Goal: Information Seeking & Learning: Find specific page/section

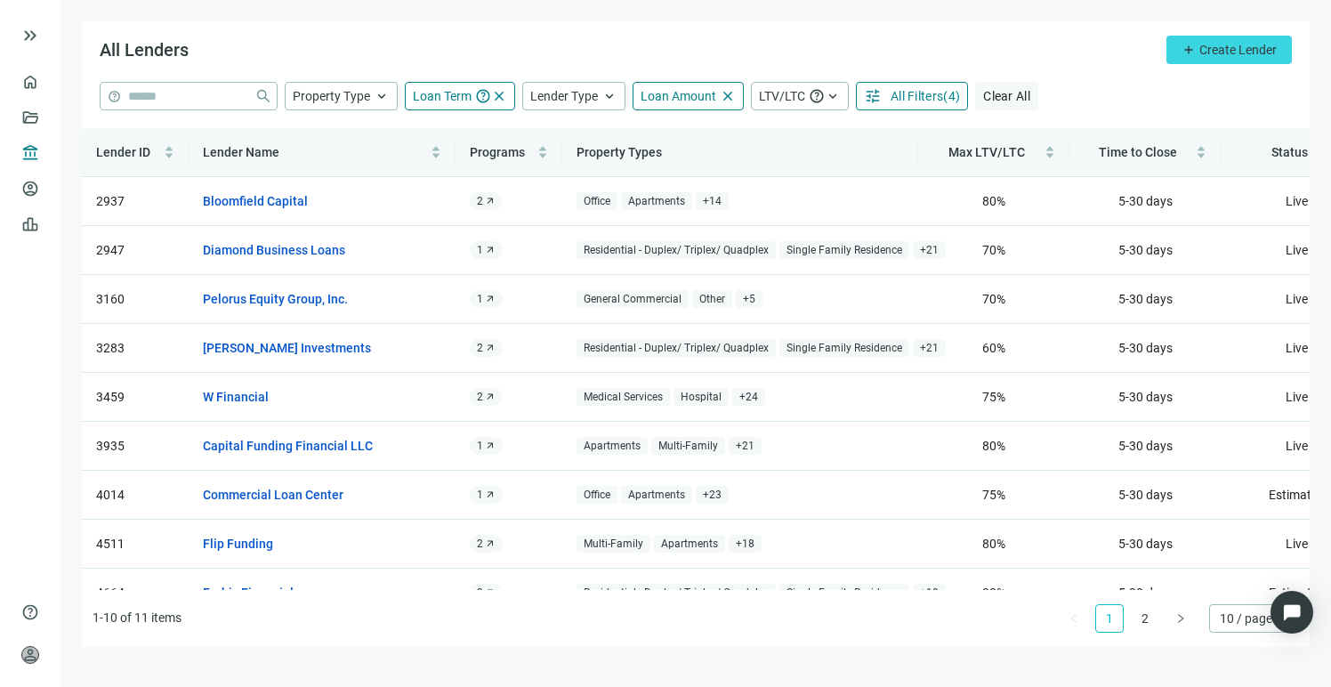
click at [1000, 91] on span "Clear All" at bounding box center [1006, 96] width 47 height 14
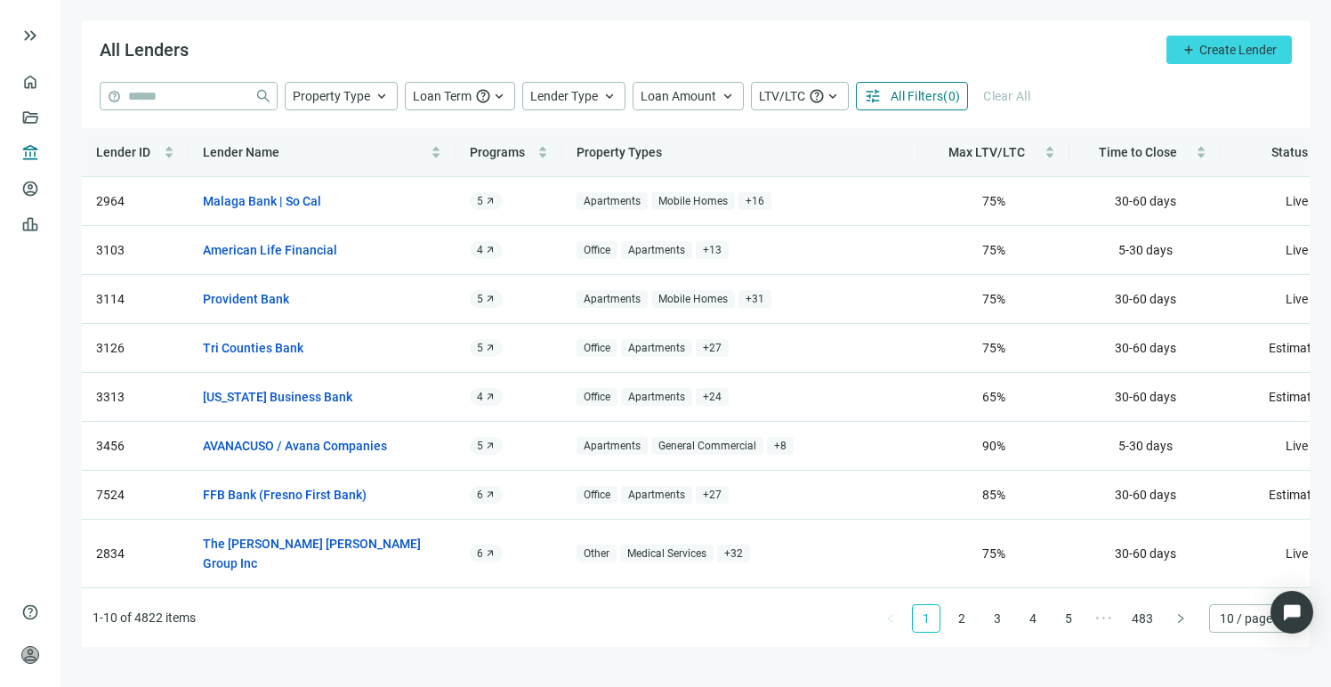
click at [942, 99] on span "All Filters" at bounding box center [917, 96] width 53 height 14
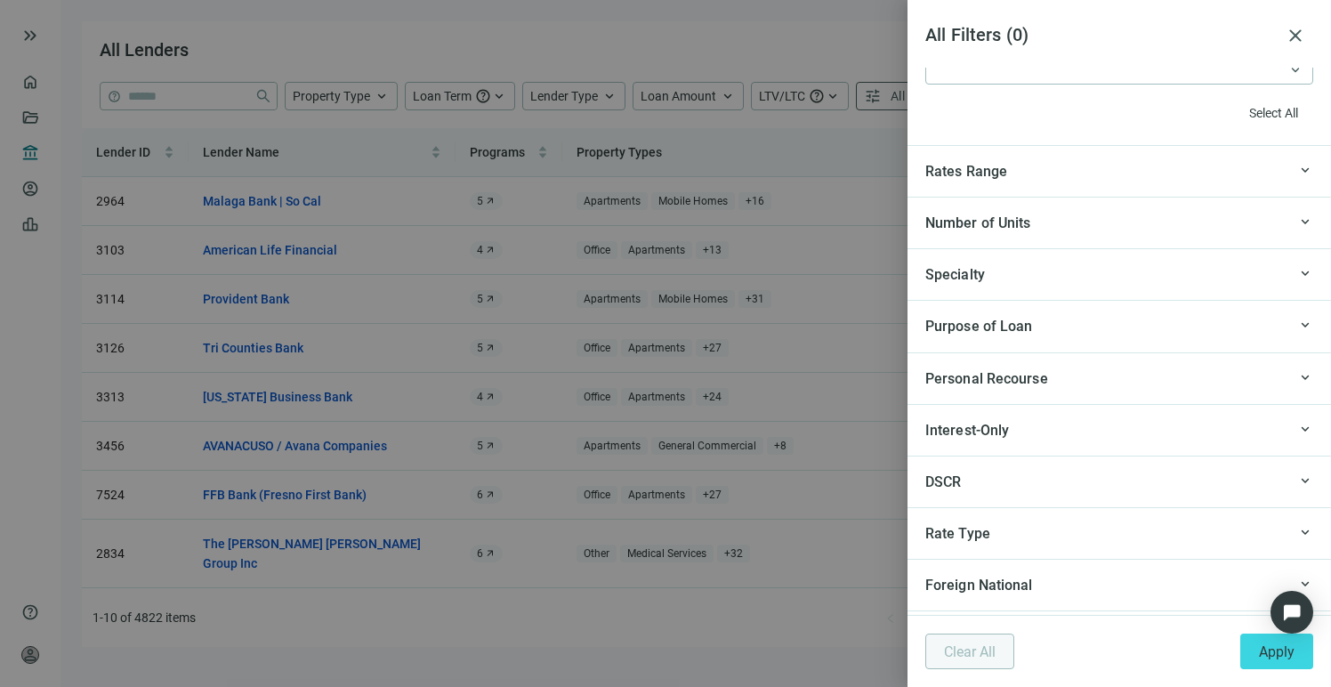
scroll to position [1817, 0]
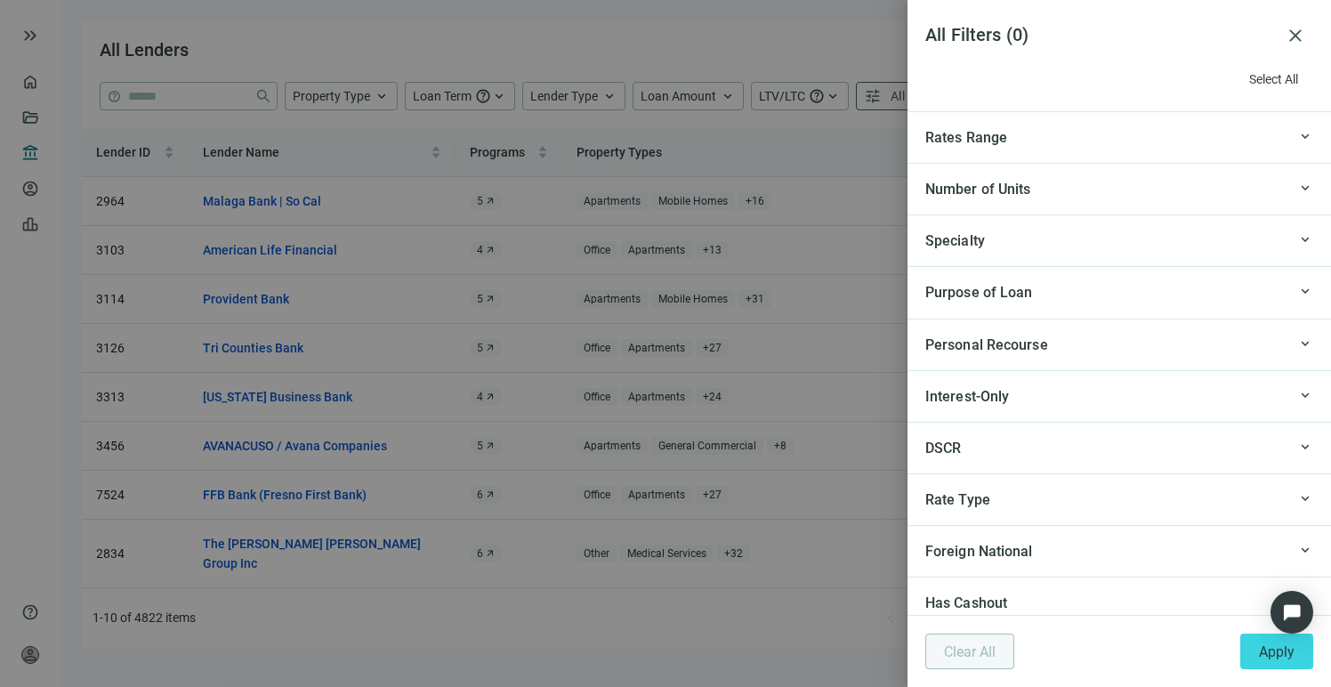
click at [1040, 292] on div "Purpose of Loan" at bounding box center [1106, 292] width 361 height 22
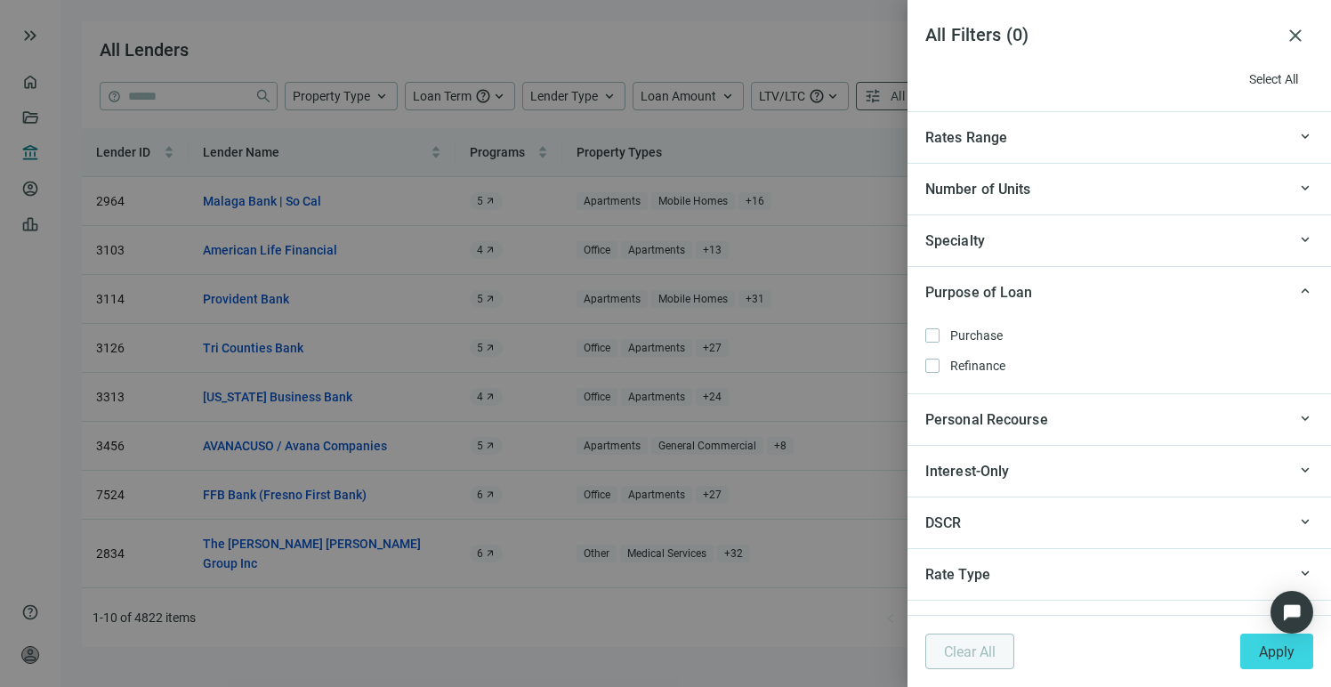
scroll to position [1822, 0]
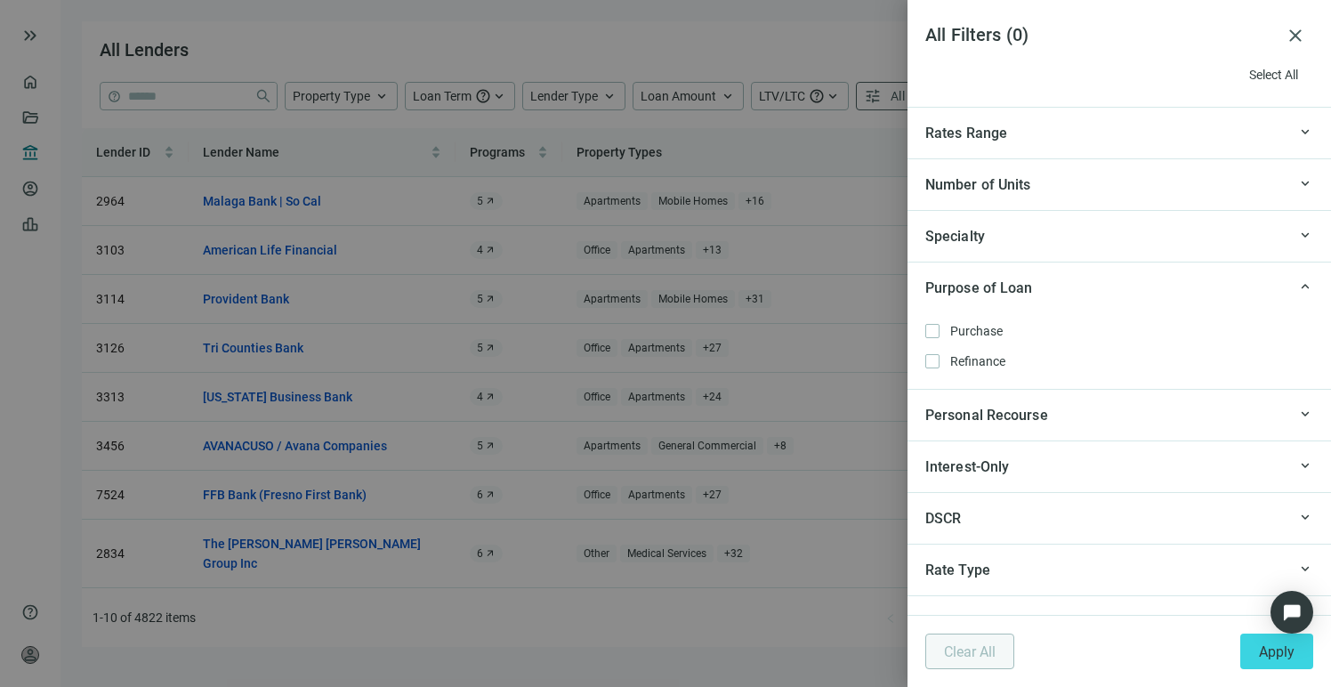
click at [1298, 287] on span "keyboard_arrow_up" at bounding box center [1306, 287] width 16 height 0
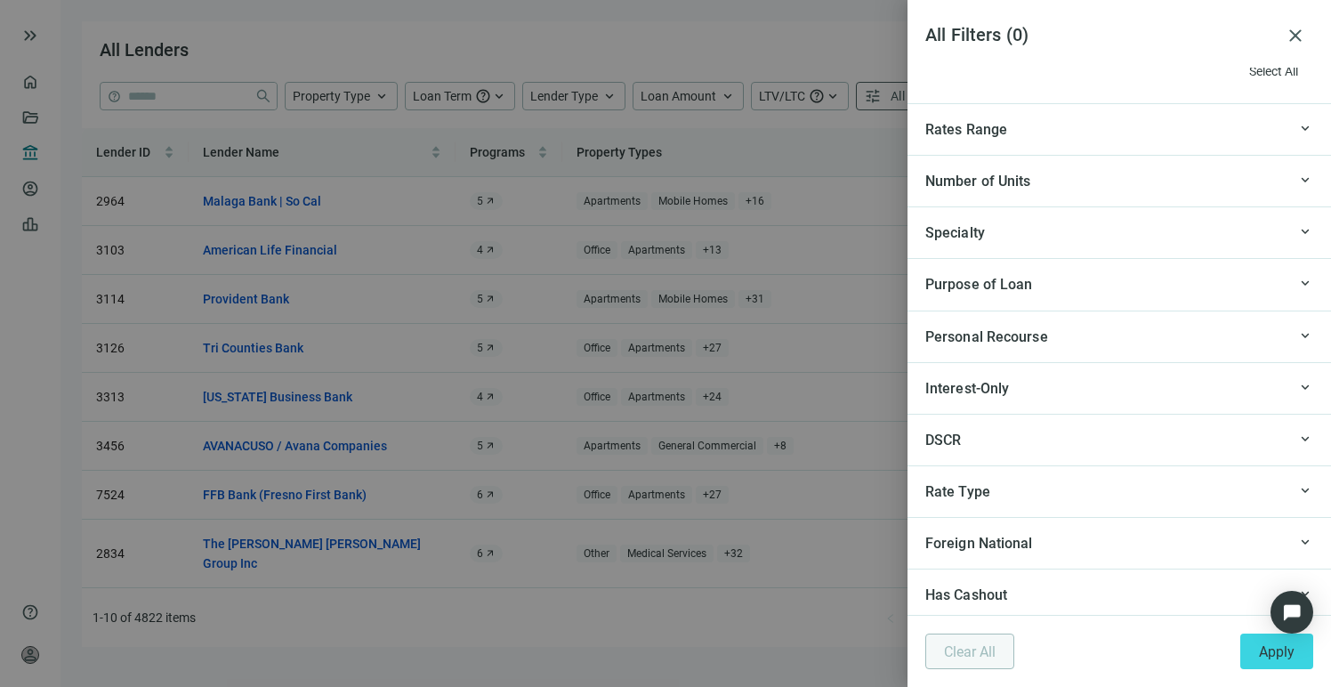
scroll to position [1749, 0]
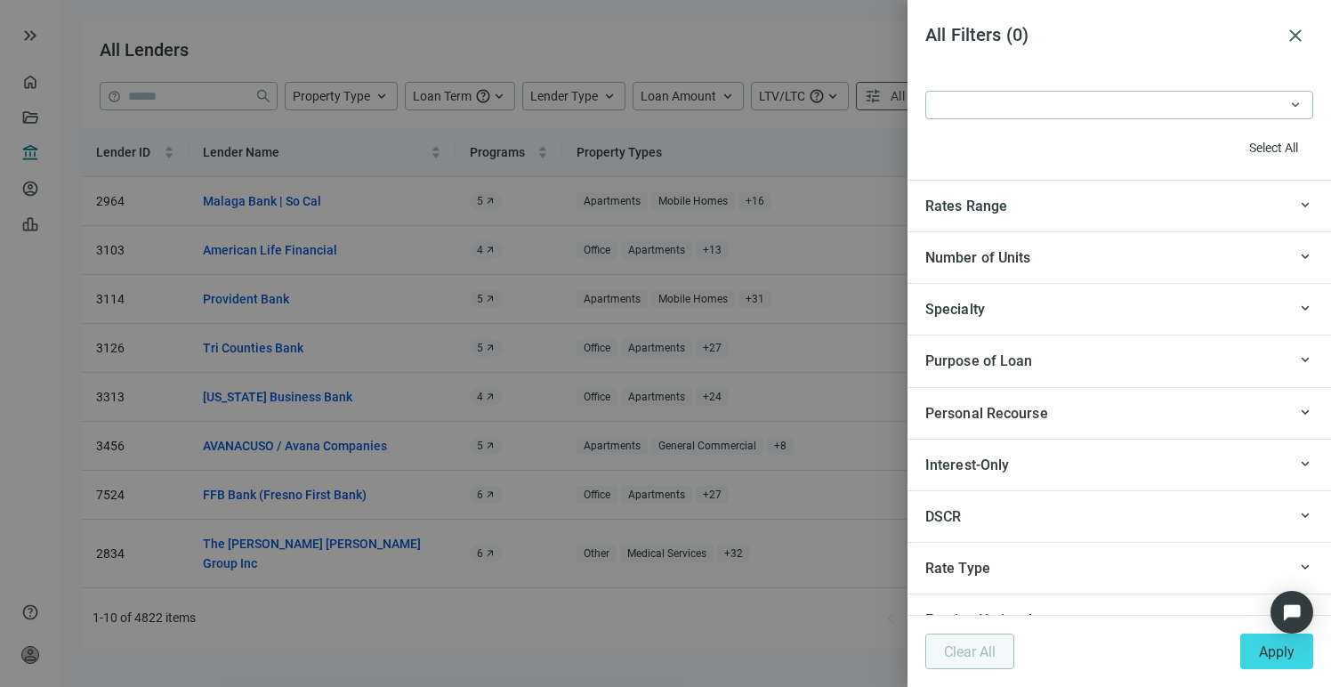
click at [1287, 309] on div "keyboard_arrow_up" at bounding box center [1300, 308] width 27 height 20
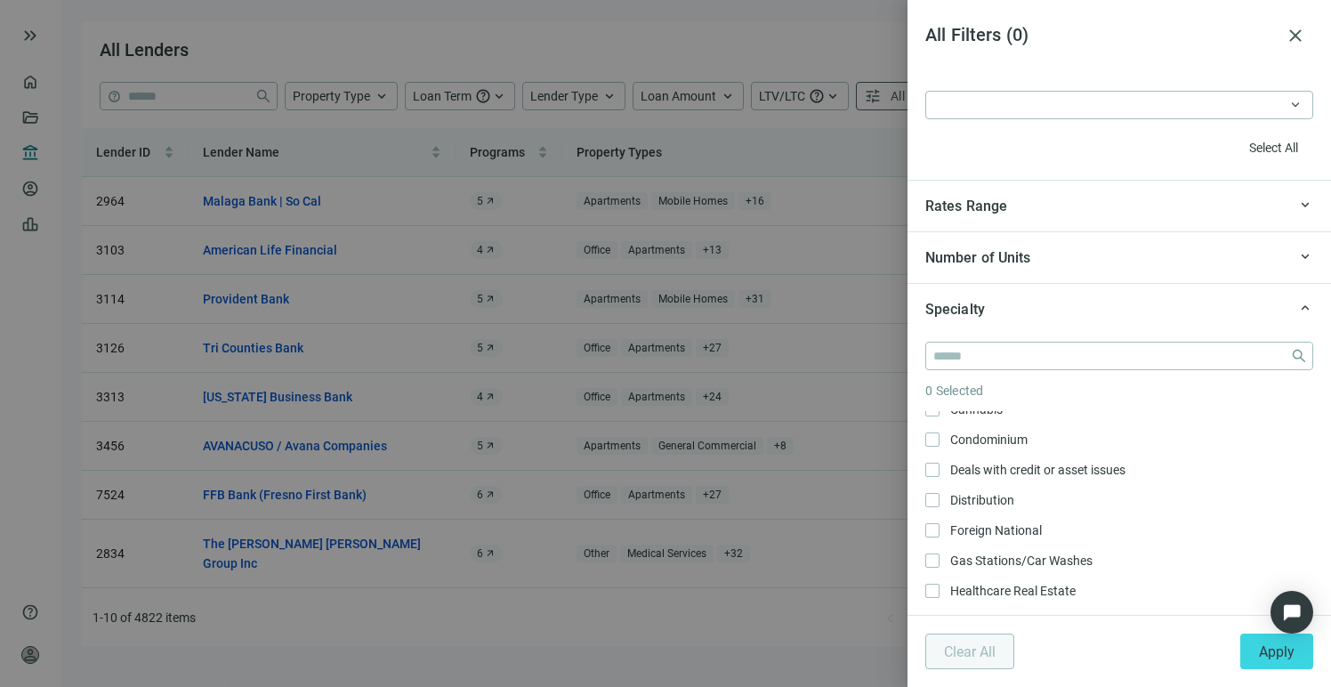
scroll to position [43, 0]
click at [1063, 345] on input "search" at bounding box center [1109, 356] width 350 height 27
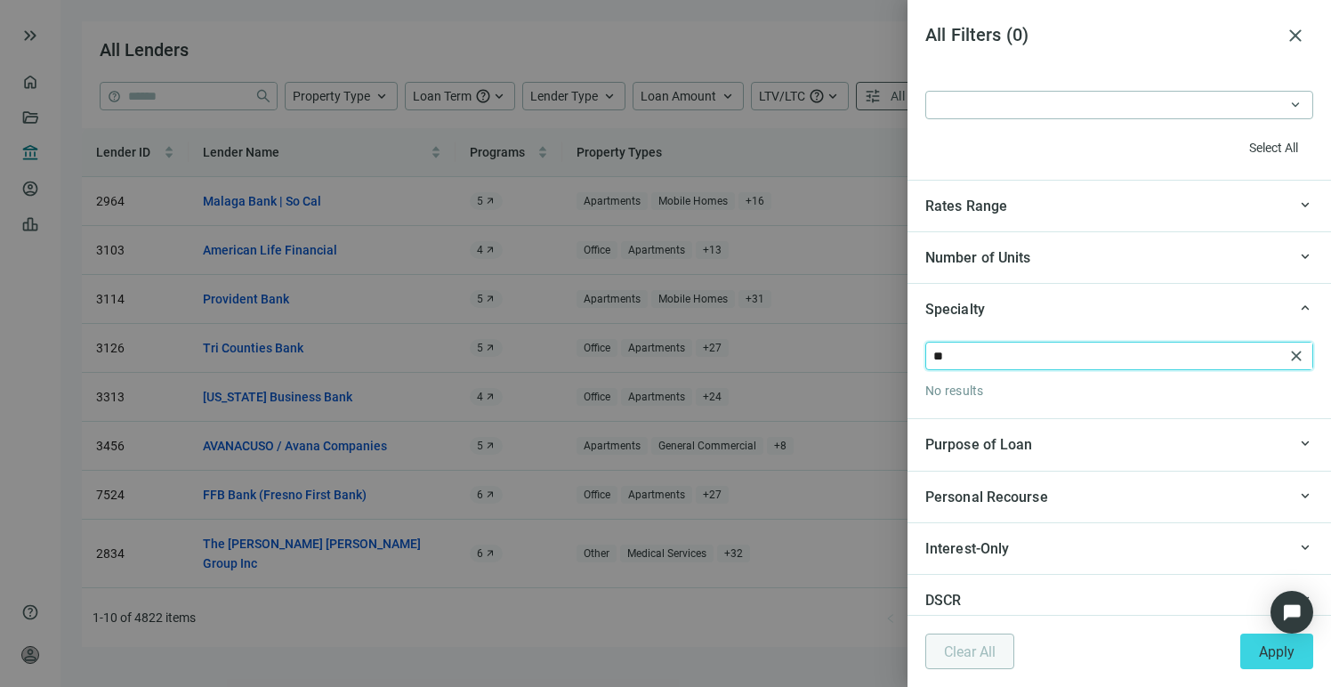
type input "*"
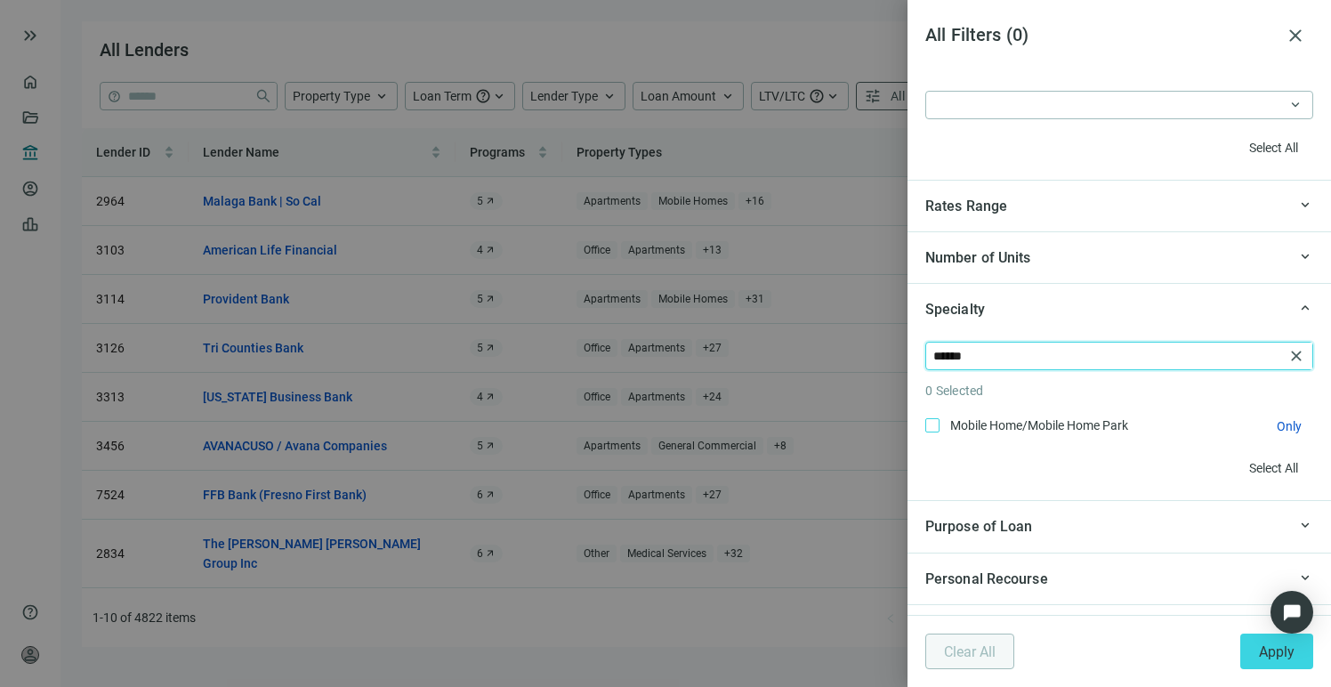
type input "******"
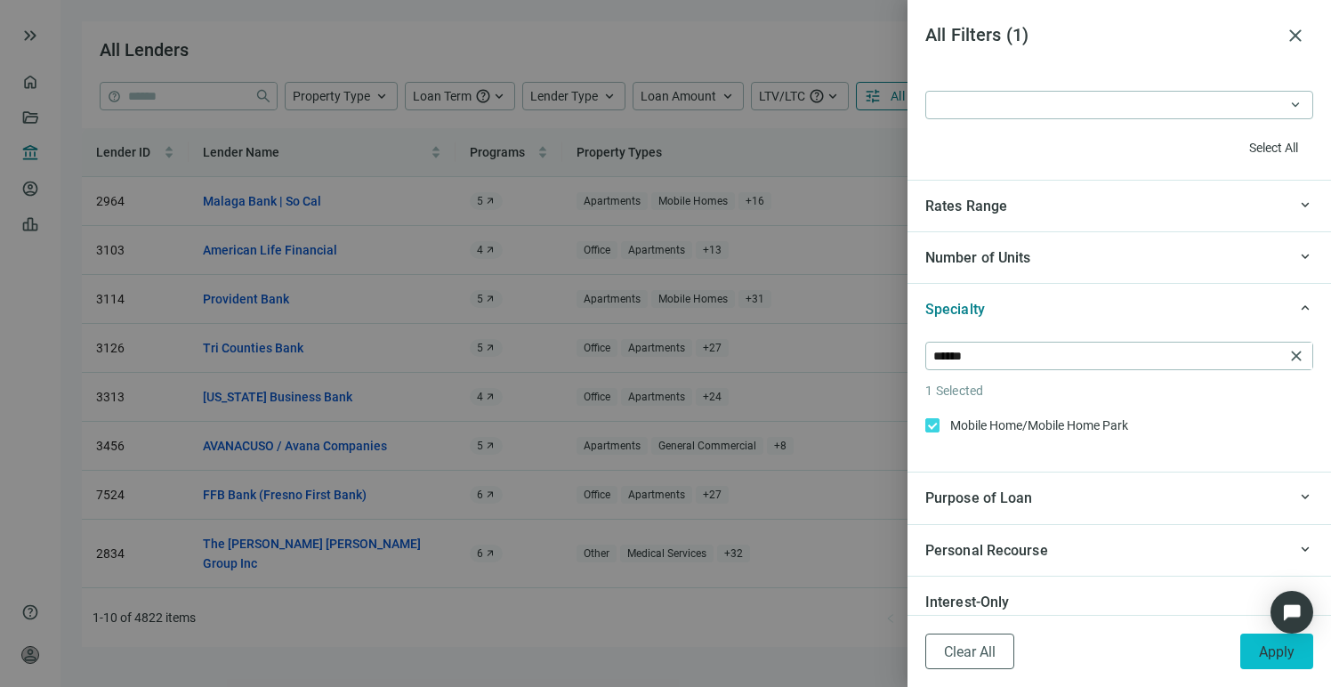
click at [1274, 651] on span "Apply" at bounding box center [1277, 651] width 36 height 17
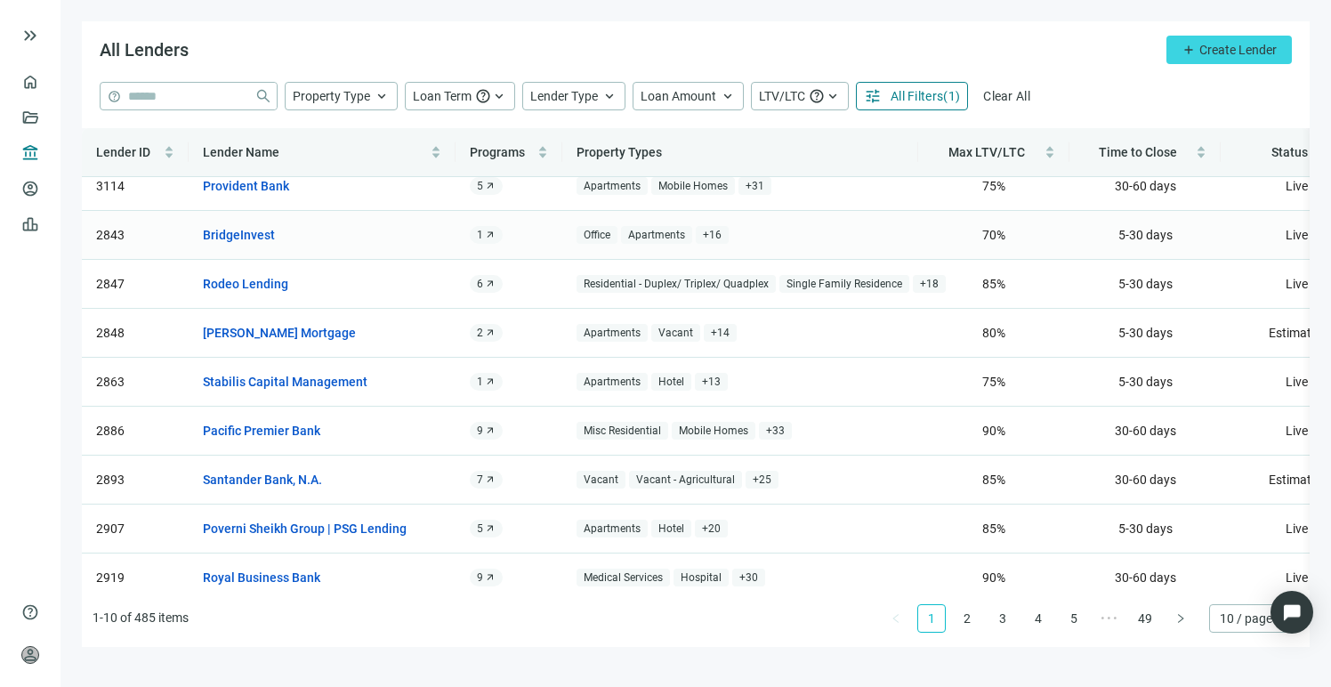
scroll to position [94, 0]
